Goal: Information Seeking & Learning: Understand process/instructions

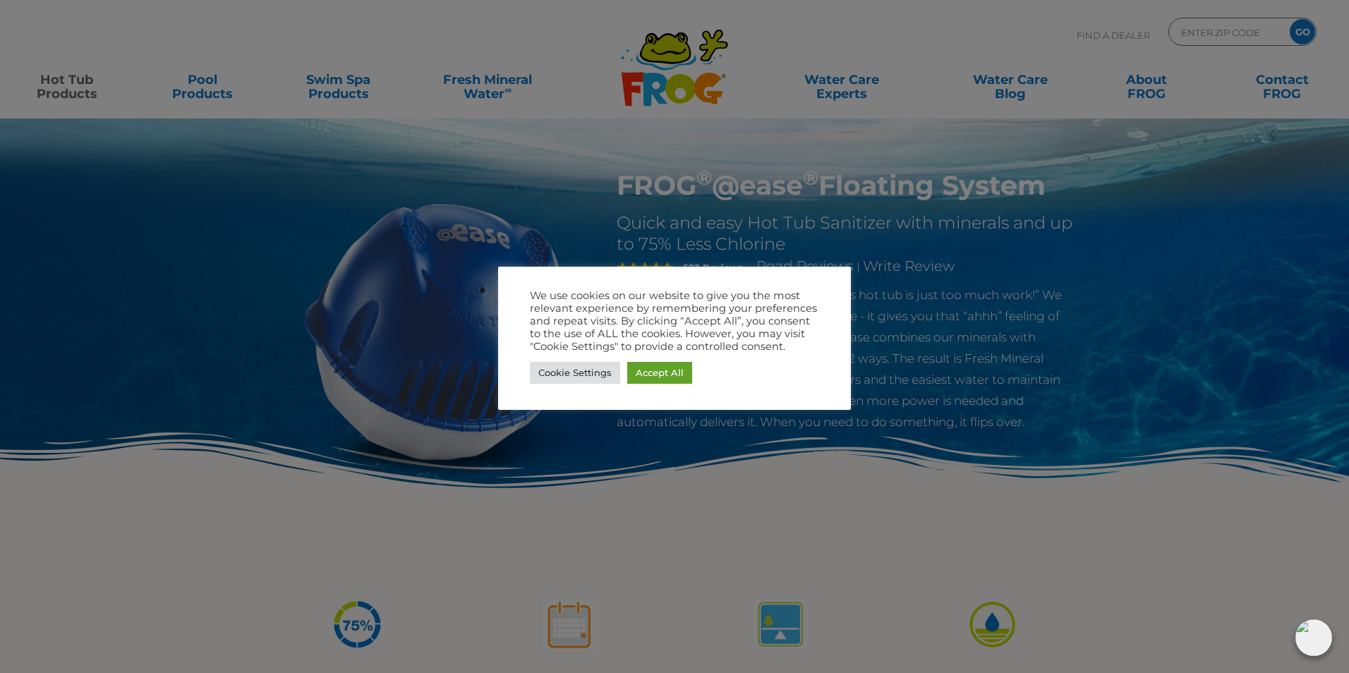
click at [713, 496] on div at bounding box center [674, 336] width 1349 height 673
click at [593, 379] on link "Cookie Settings" at bounding box center [575, 373] width 90 height 22
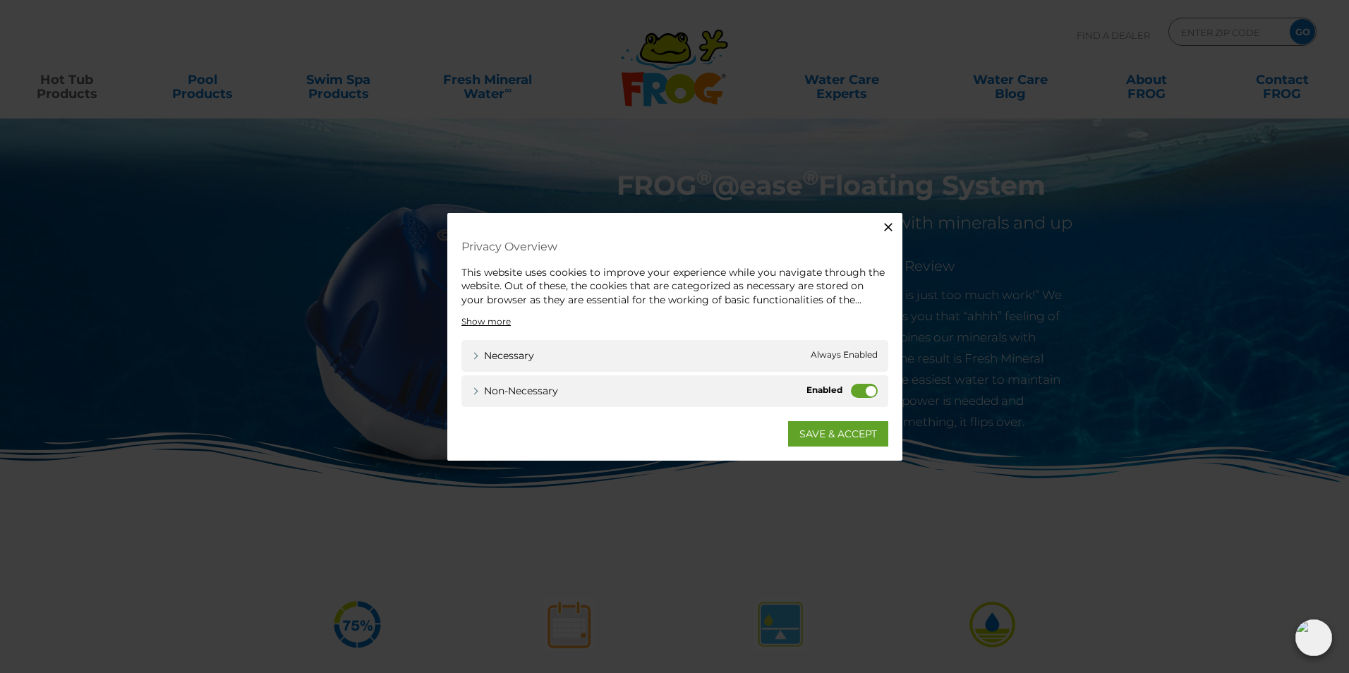
click at [867, 385] on label "Non-necessary" at bounding box center [864, 391] width 27 height 14
click at [0, 0] on input "Non-necessary" at bounding box center [0, 0] width 0 height 0
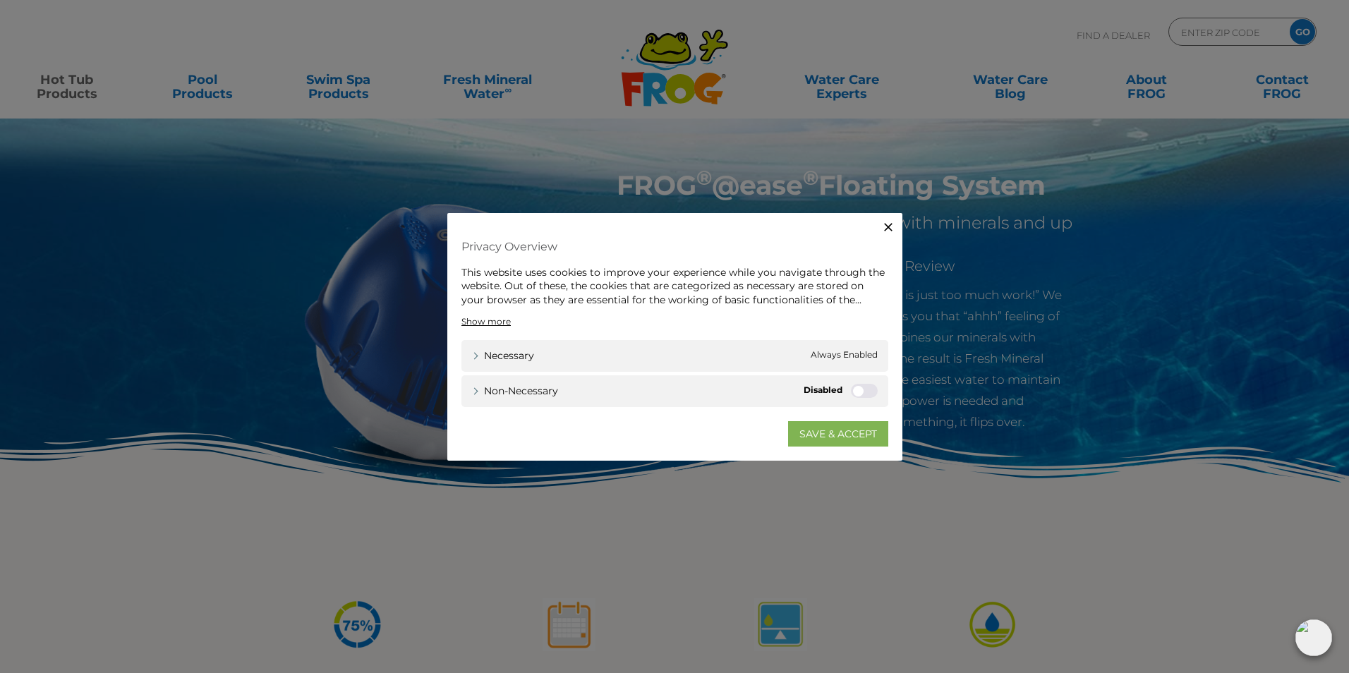
click at [813, 431] on link "SAVE & ACCEPT" at bounding box center [838, 433] width 100 height 25
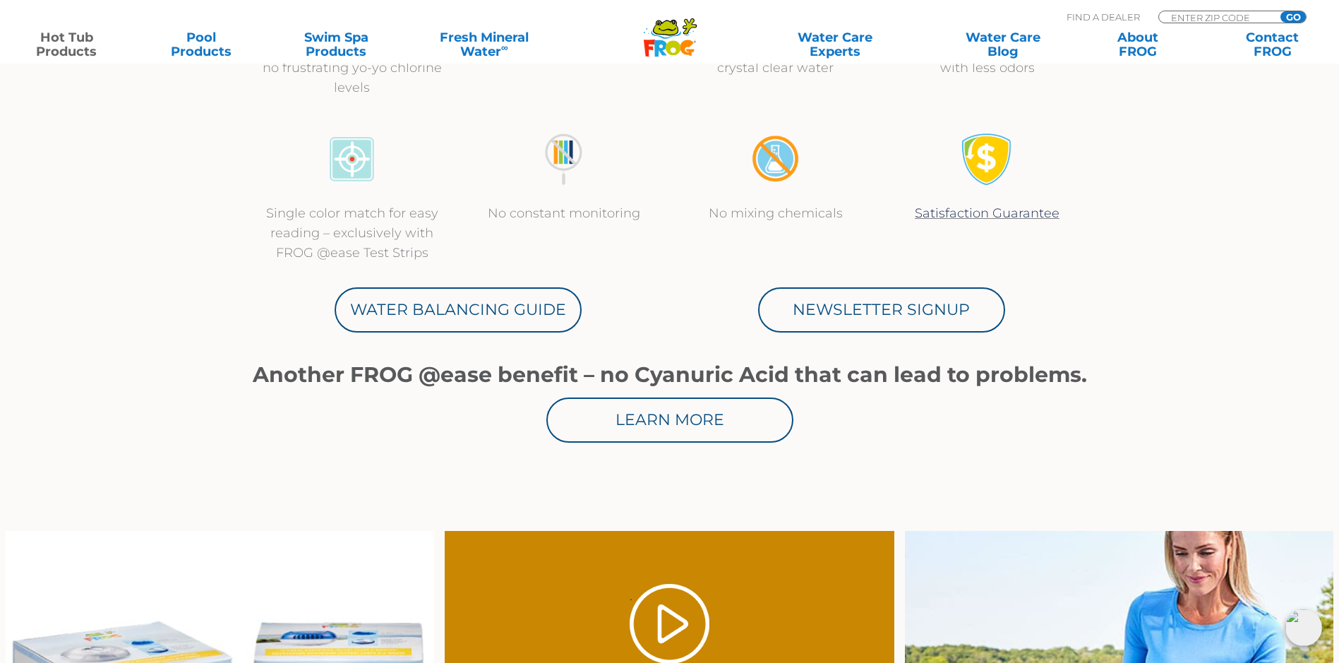
scroll to position [635, 0]
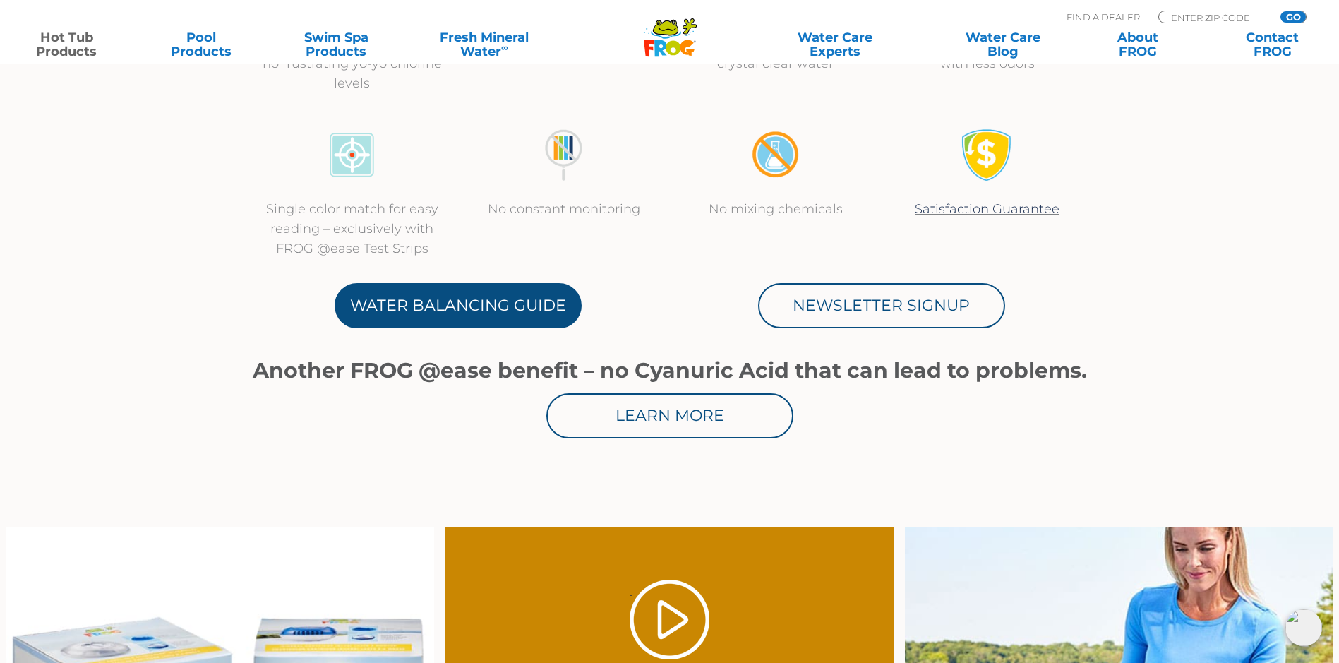
click at [471, 310] on link "Water Balancing Guide" at bounding box center [457, 305] width 247 height 45
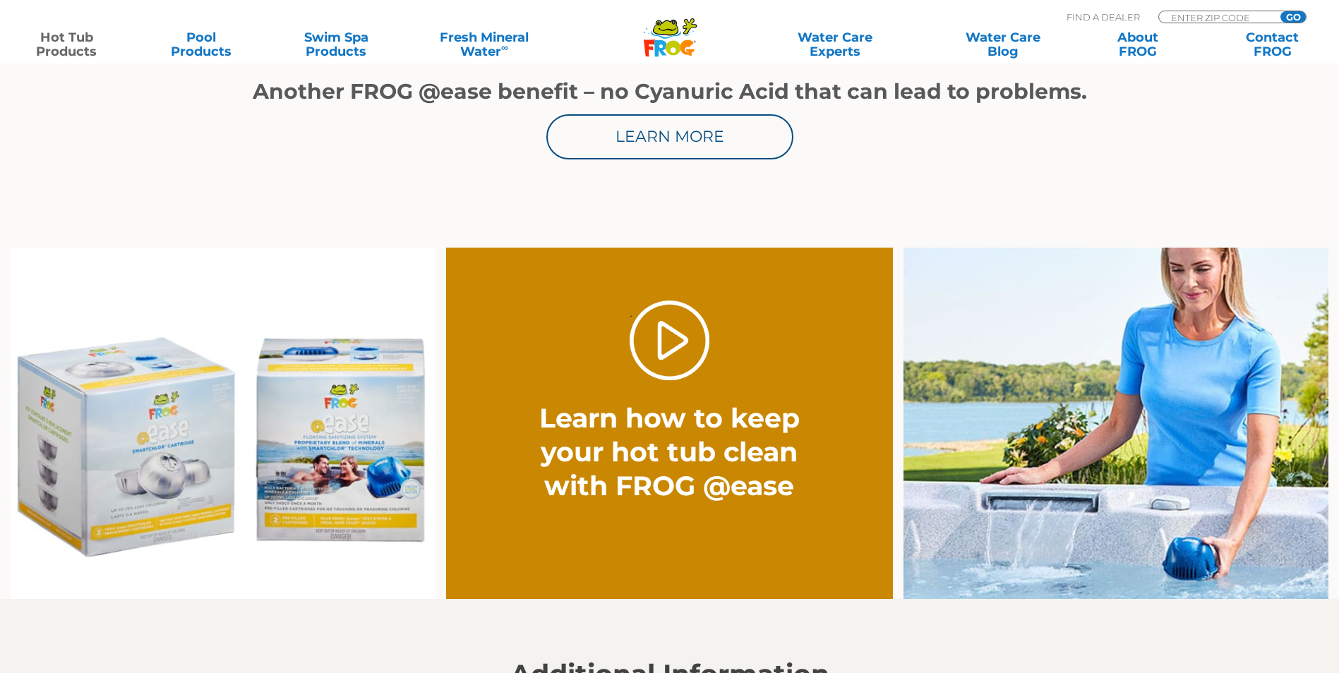
scroll to position [917, 0]
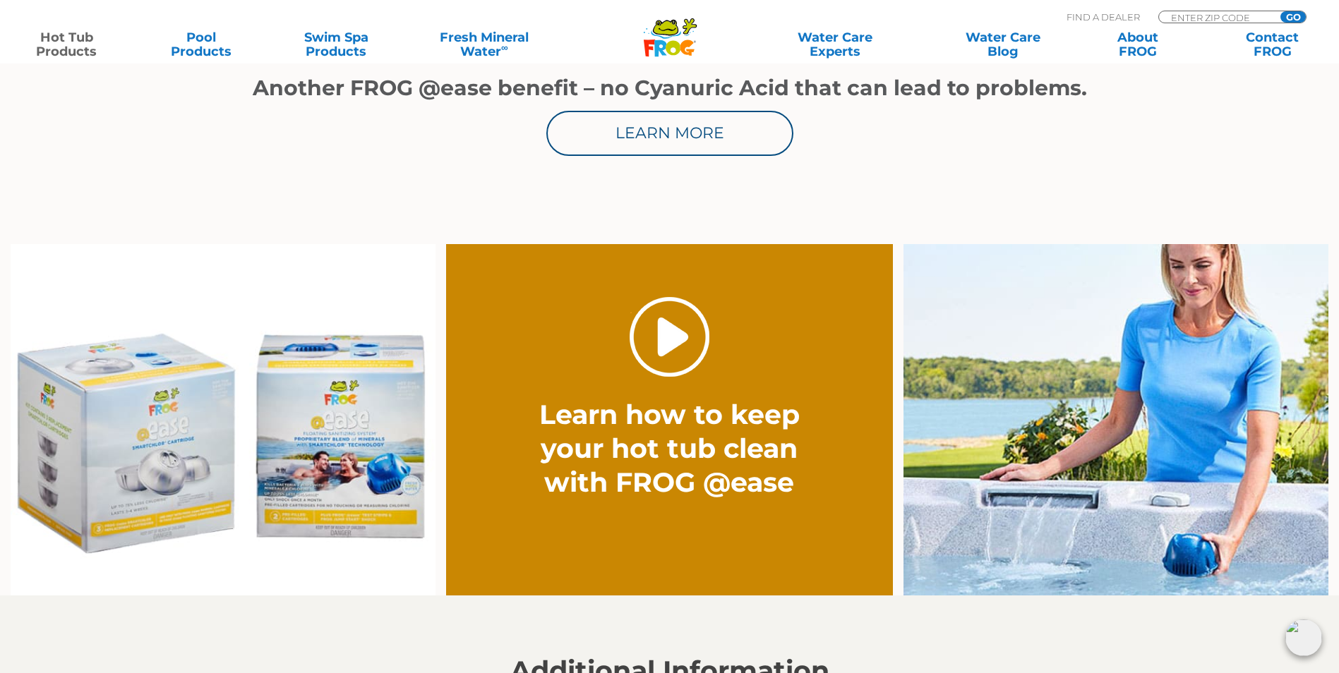
click at [662, 342] on link "." at bounding box center [669, 337] width 80 height 80
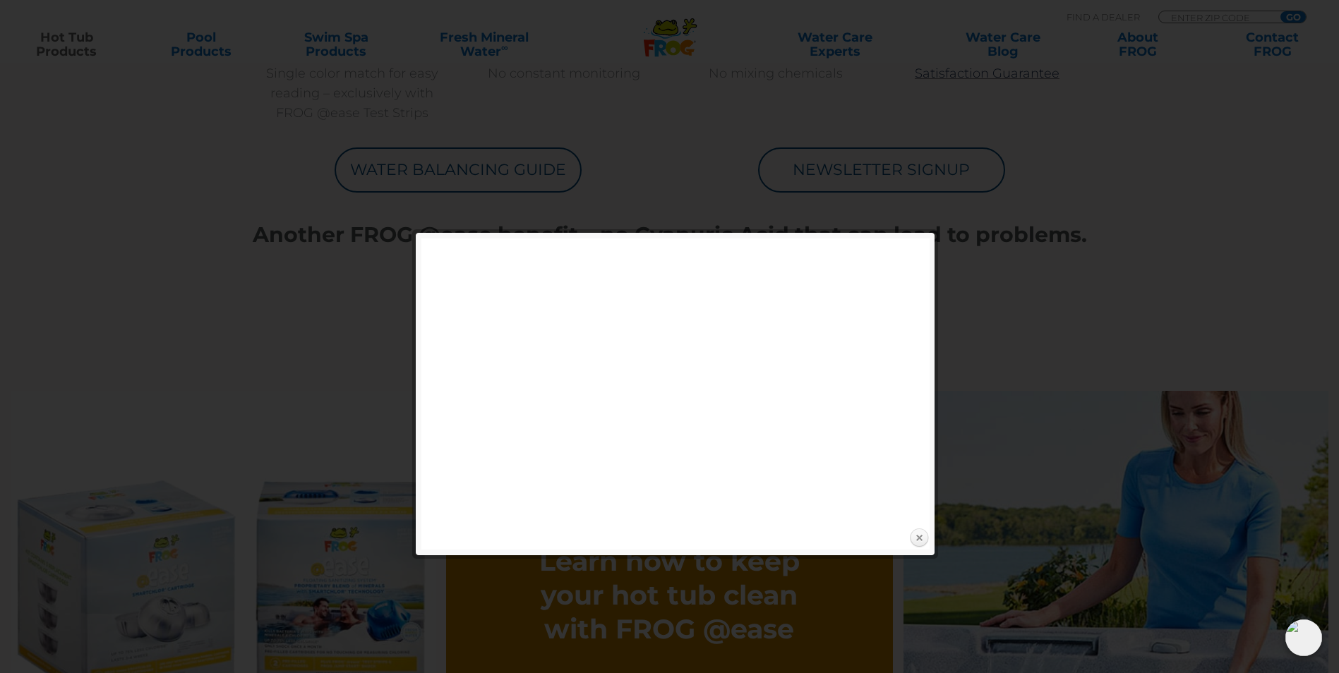
click at [914, 538] on link "Close" at bounding box center [918, 538] width 21 height 21
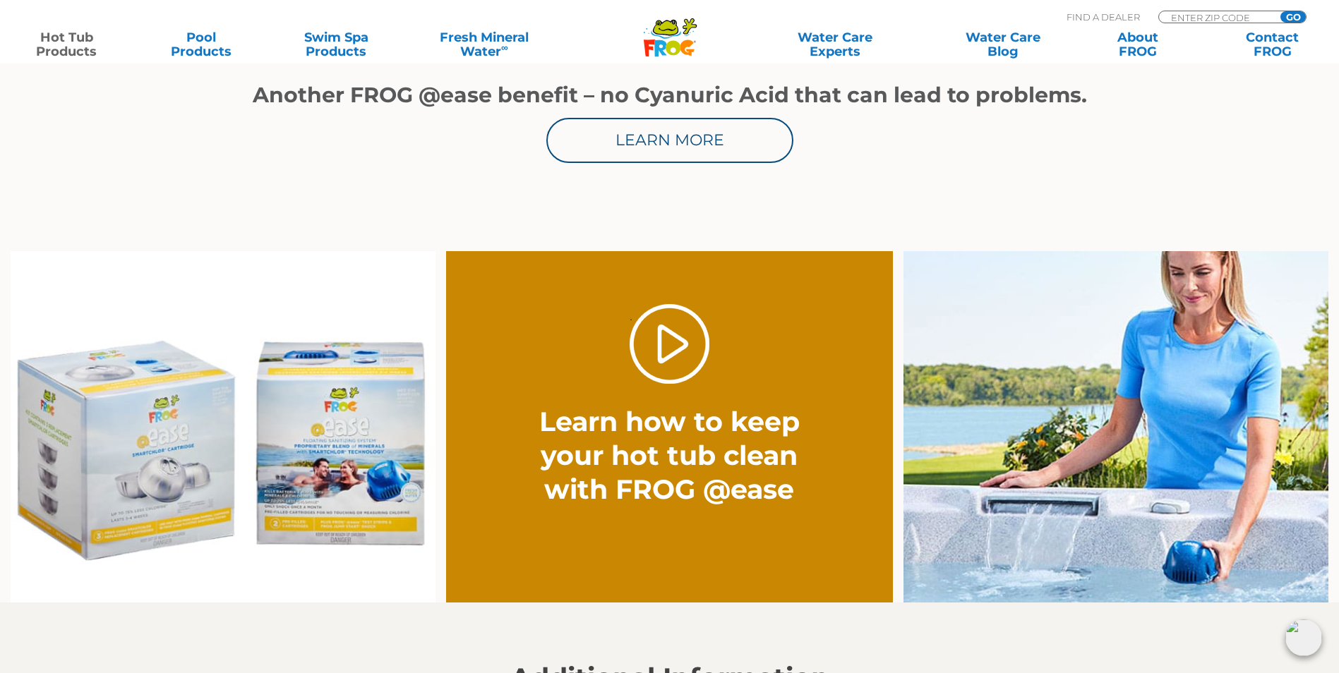
scroll to position [912, 0]
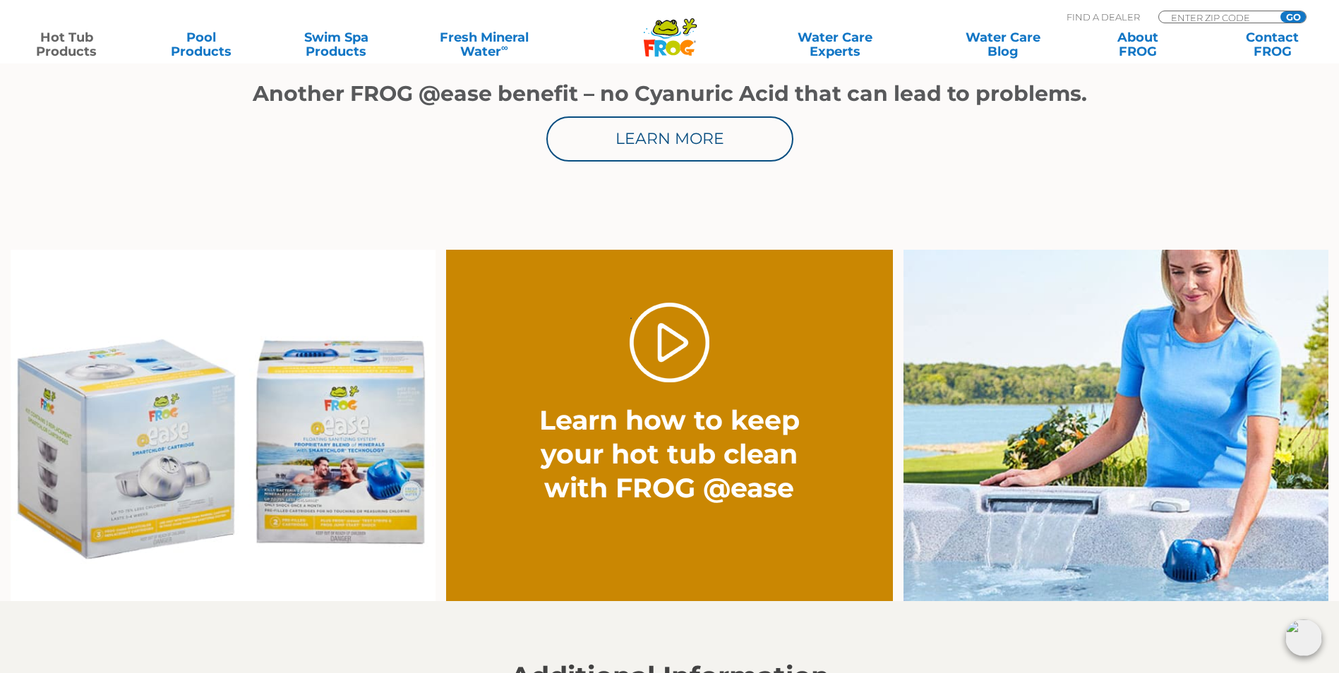
click at [1157, 457] on img at bounding box center [1115, 426] width 425 height 352
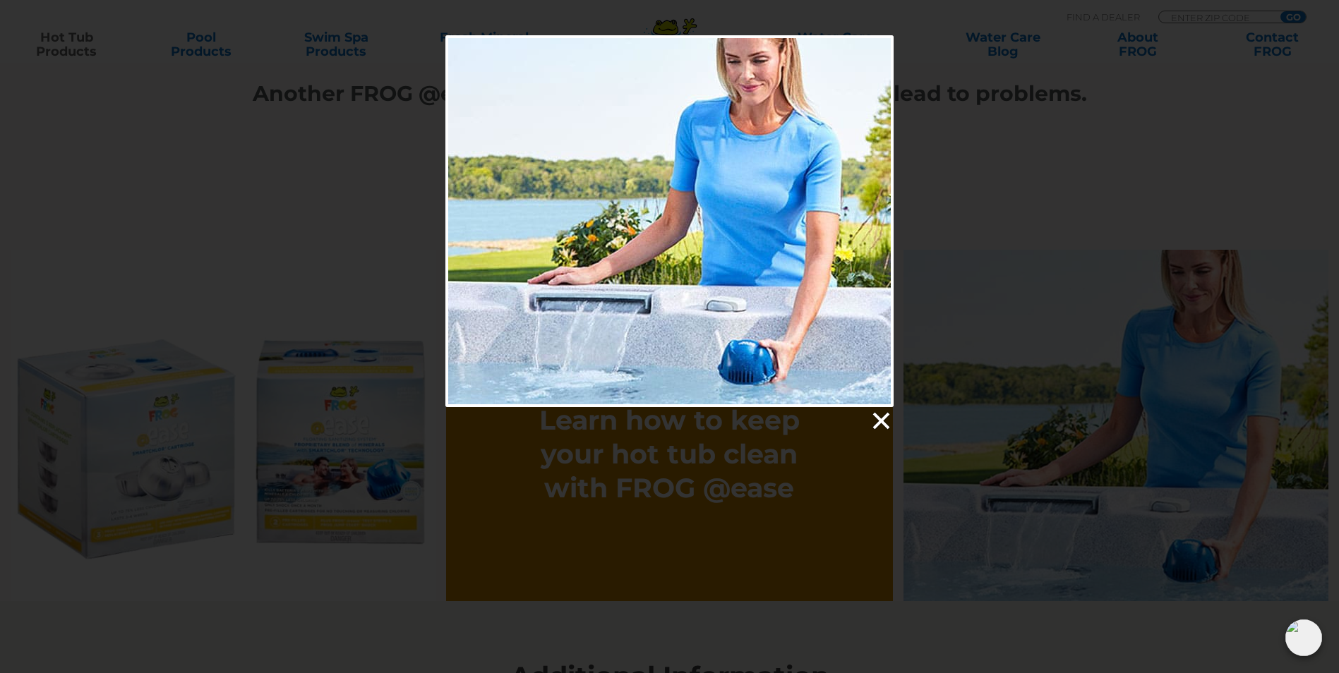
click at [877, 418] on link at bounding box center [879, 421] width 21 height 21
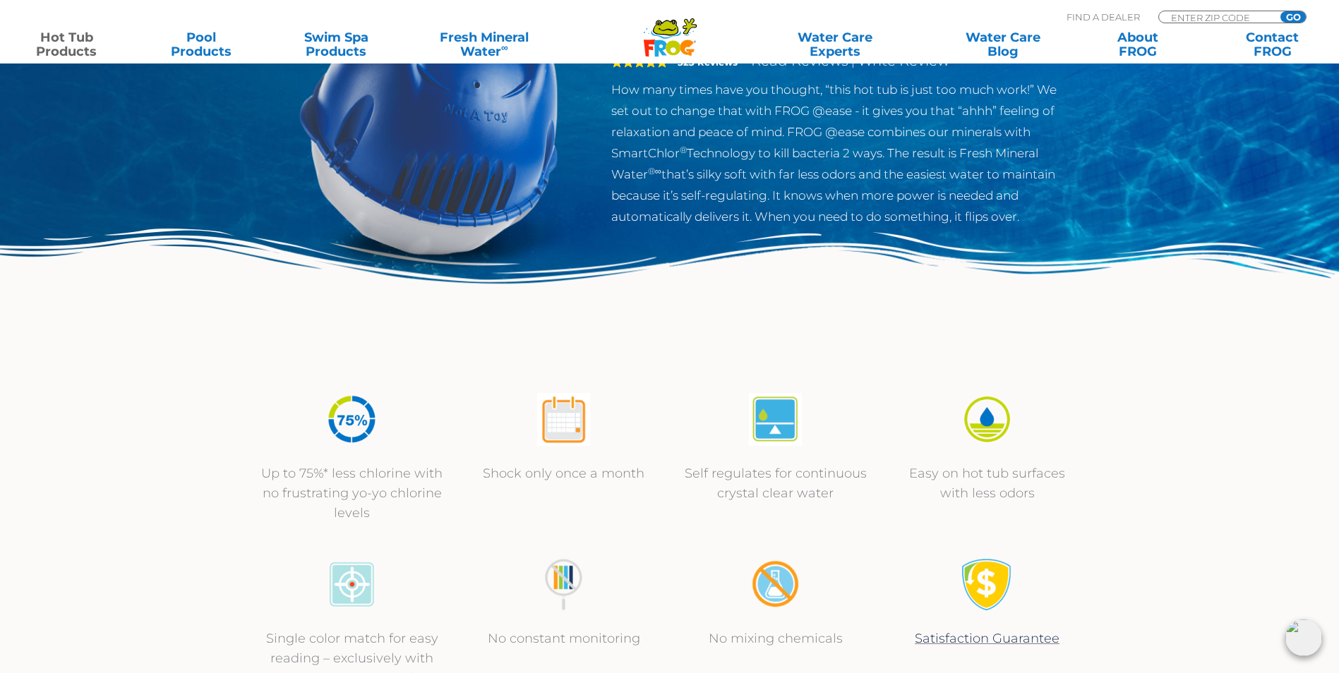
scroll to position [135, 0]
